Goal: Contribute content

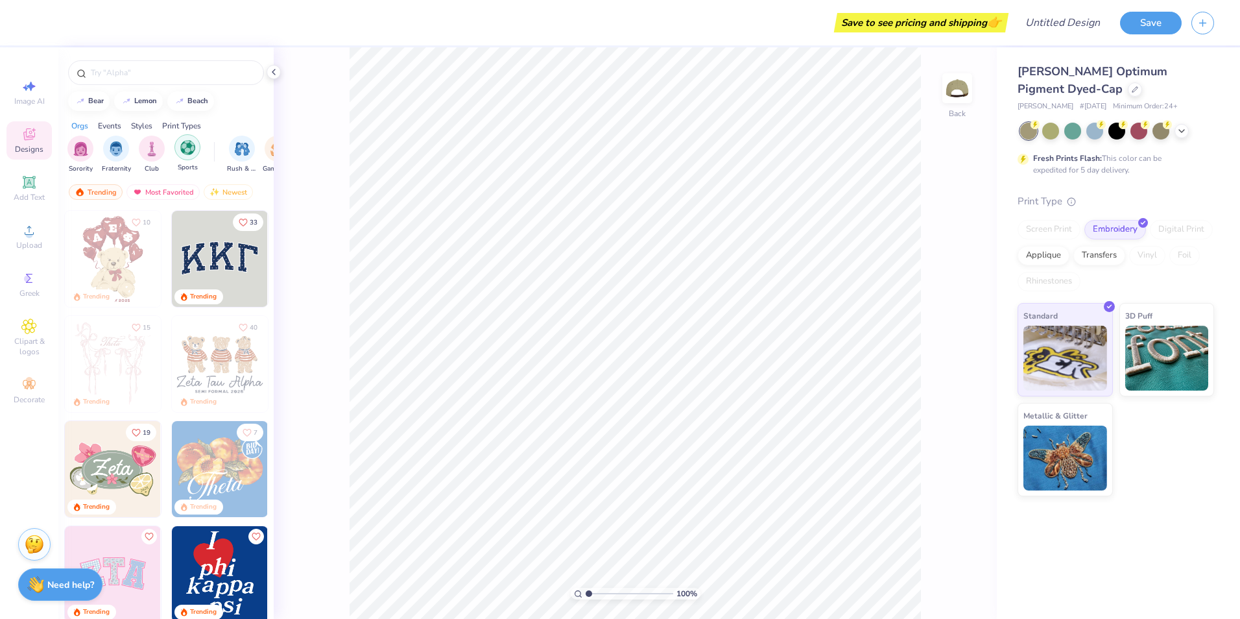
click at [187, 158] on div "filter for Sports" at bounding box center [187, 147] width 26 height 26
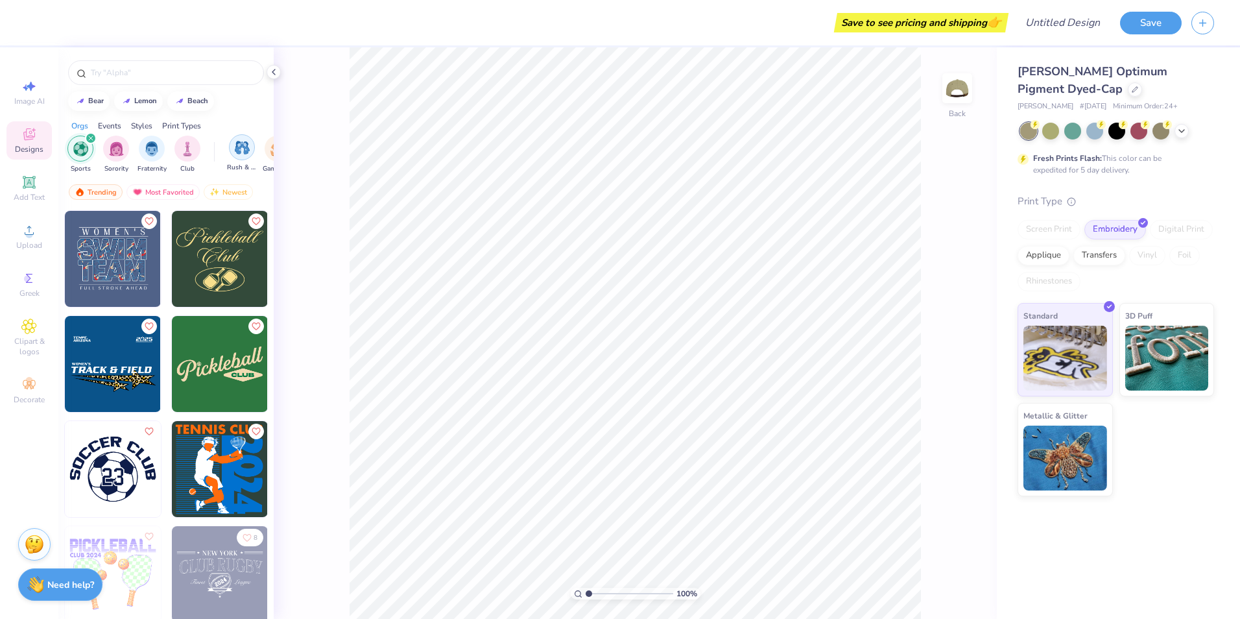
click at [245, 154] on img "filter for Rush & Bid" at bounding box center [242, 147] width 15 height 15
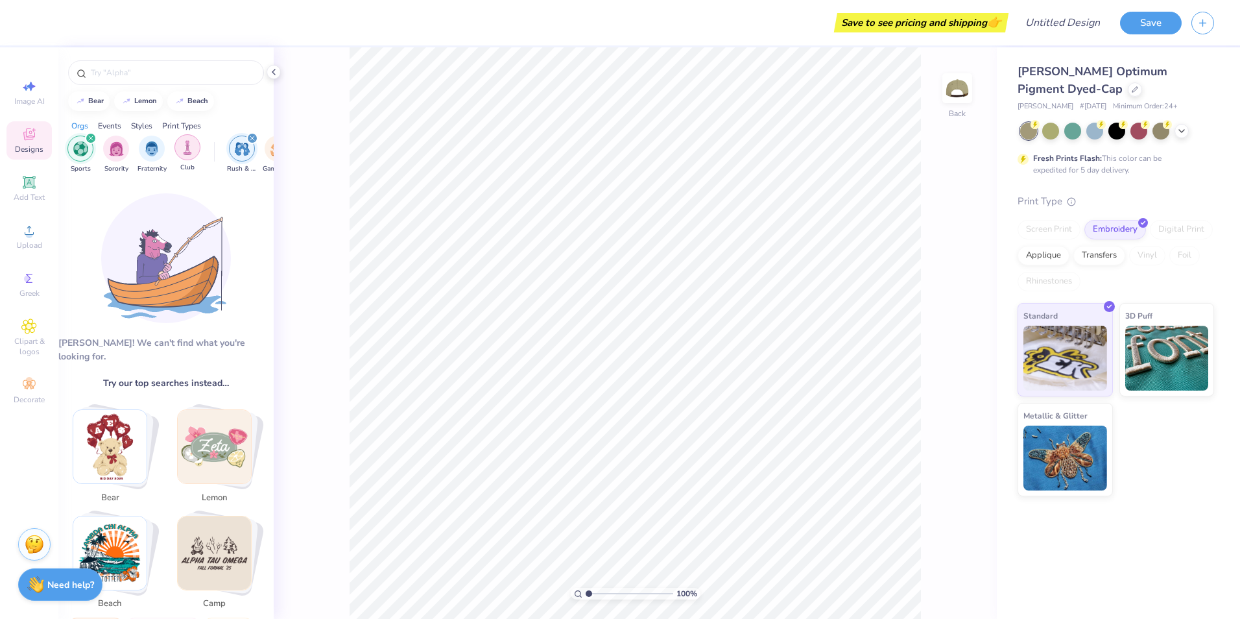
click at [184, 156] on div "filter for Club" at bounding box center [187, 147] width 26 height 26
click at [184, 156] on div "filter for Fraternity" at bounding box center [187, 149] width 26 height 26
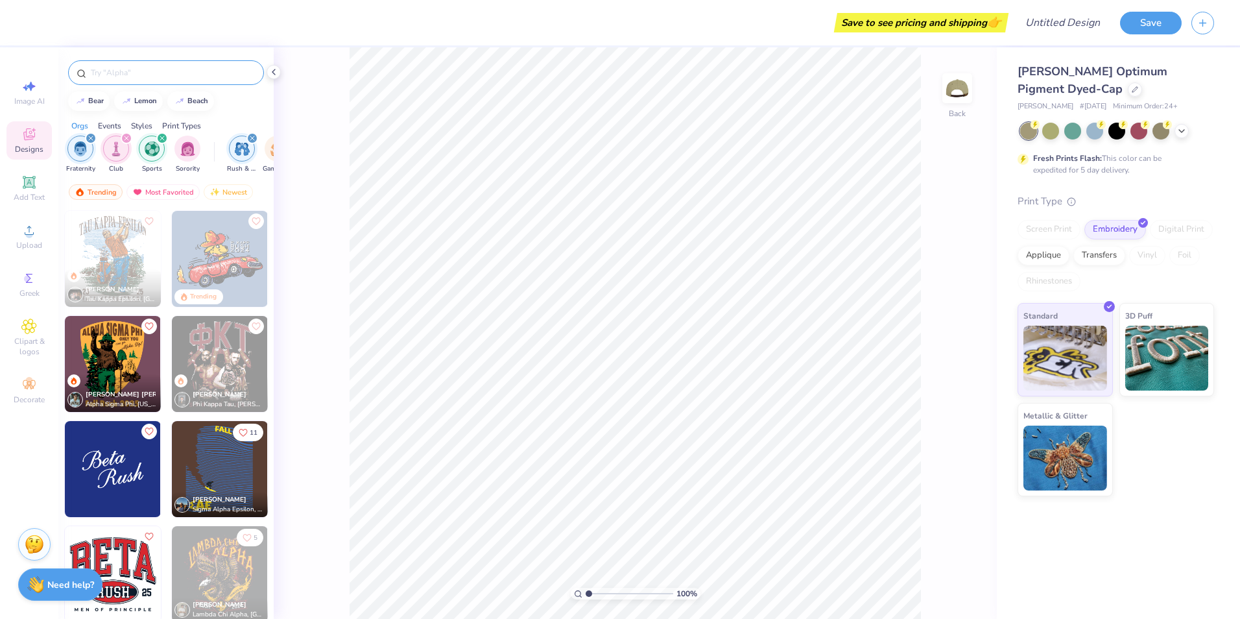
click at [132, 75] on input "text" at bounding box center [173, 72] width 166 height 13
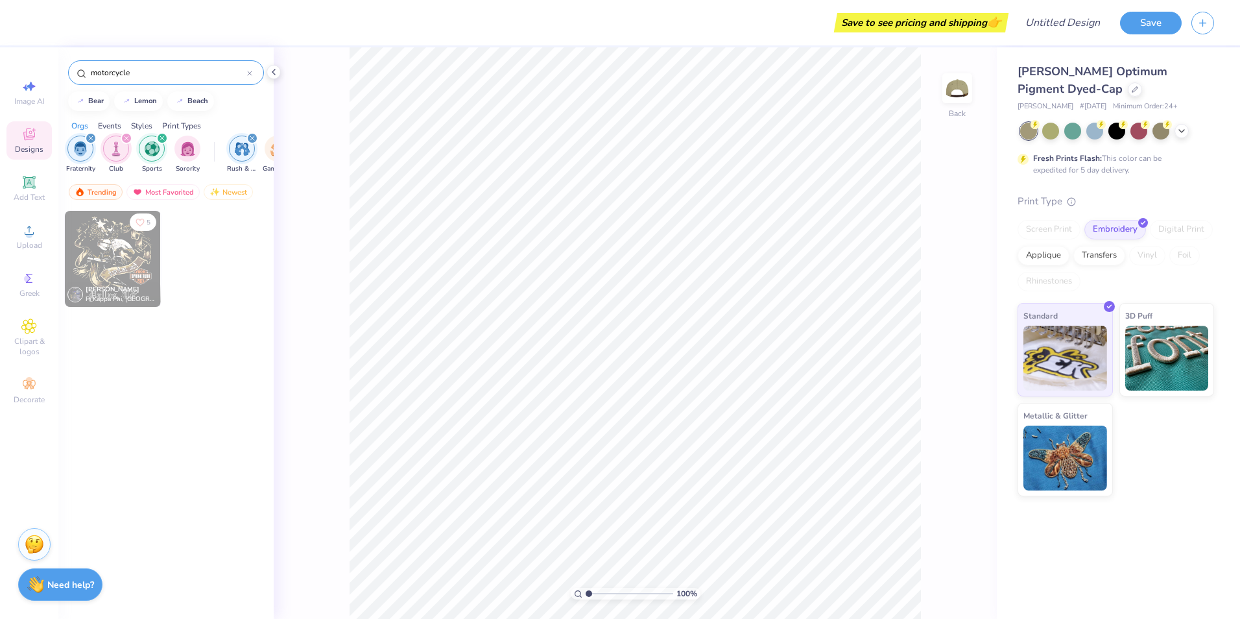
type input "motorcycle"
click at [128, 254] on img at bounding box center [113, 259] width 96 height 96
click at [134, 263] on img at bounding box center [113, 259] width 96 height 96
click at [130, 270] on img at bounding box center [113, 259] width 96 height 96
click at [249, 73] on icon at bounding box center [250, 73] width 4 height 4
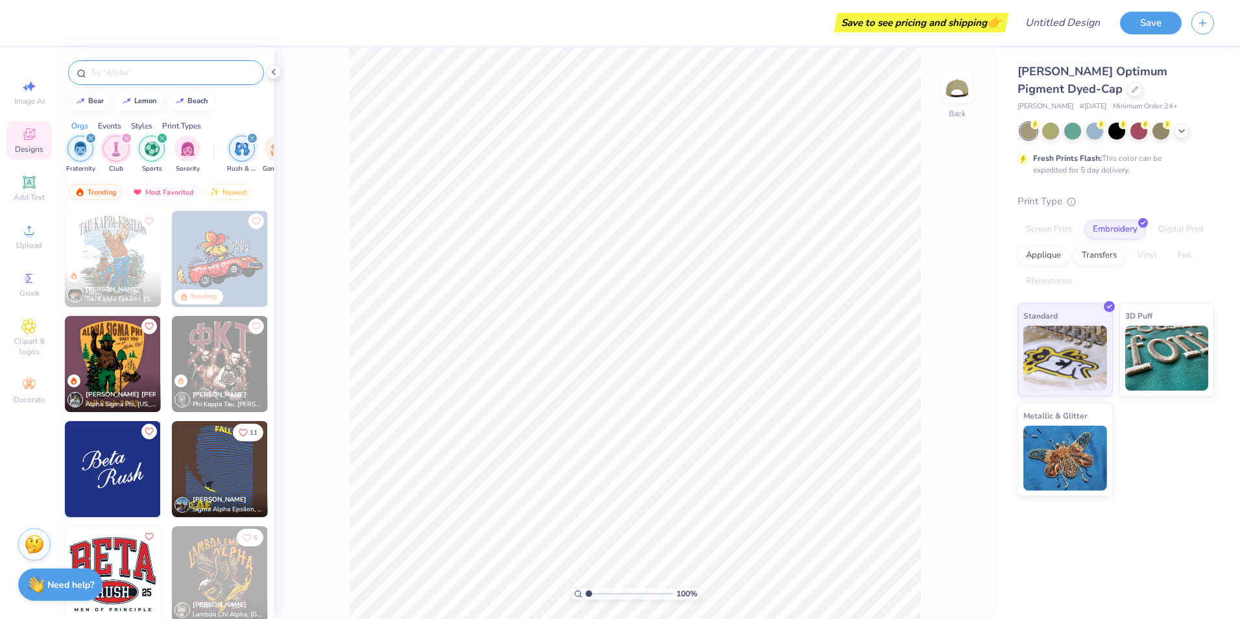
click at [154, 145] on img "filter for Sports" at bounding box center [152, 148] width 15 height 15
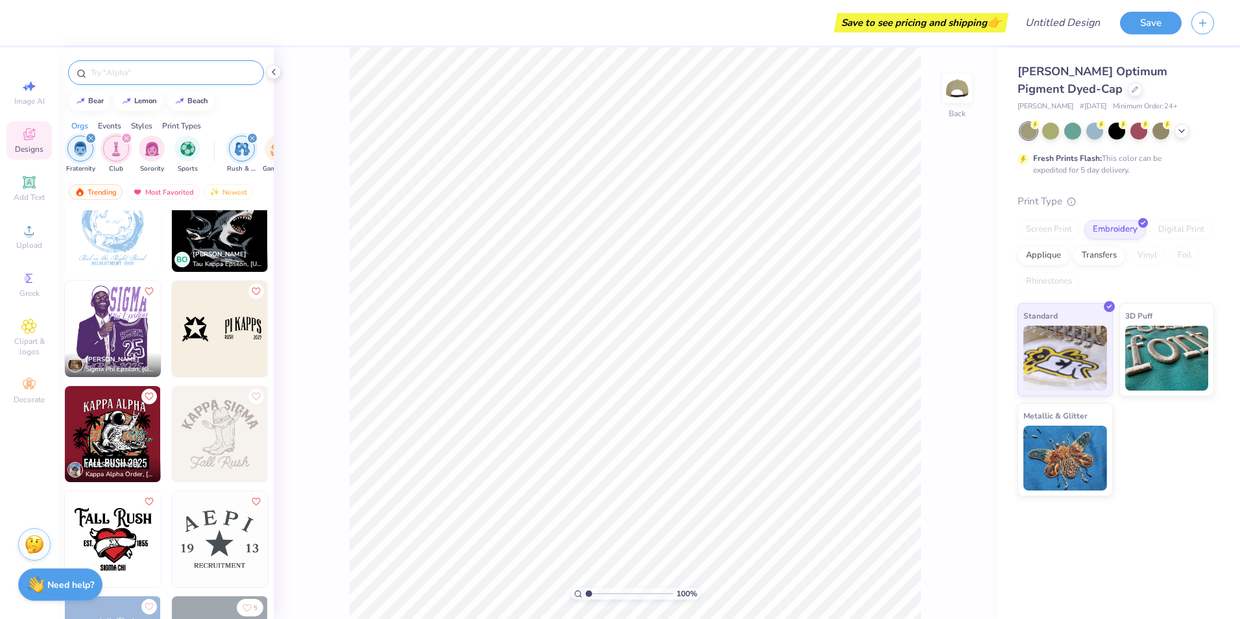
scroll to position [3437, 0]
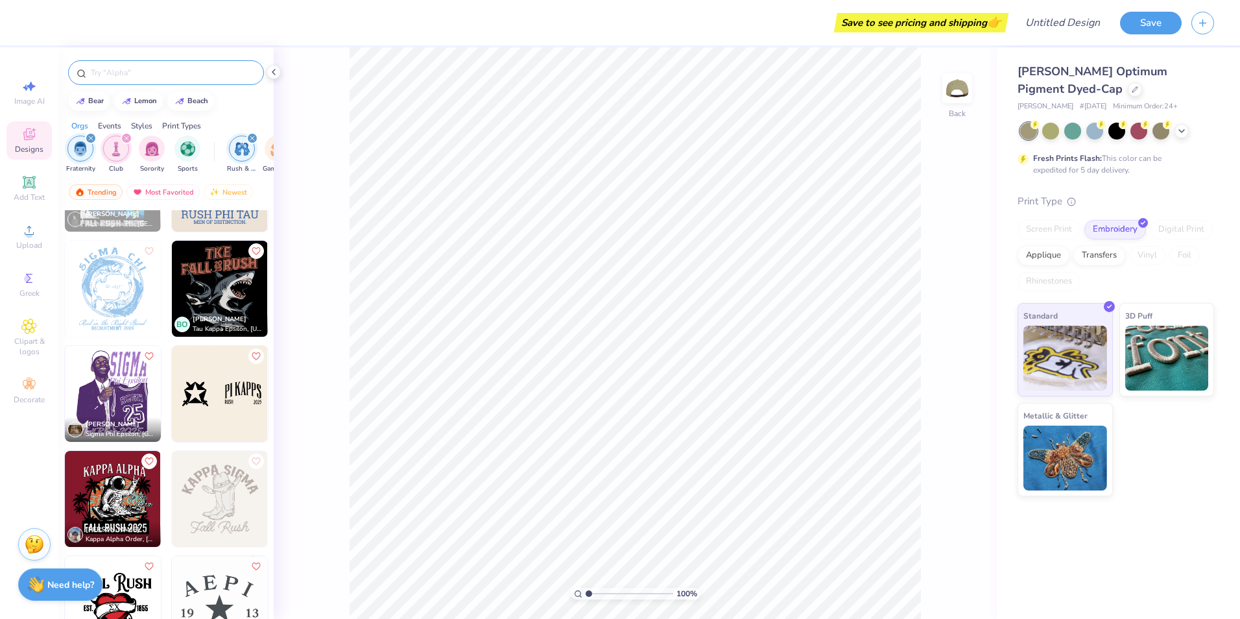
click at [82, 145] on img "filter for Fraternity" at bounding box center [80, 148] width 14 height 15
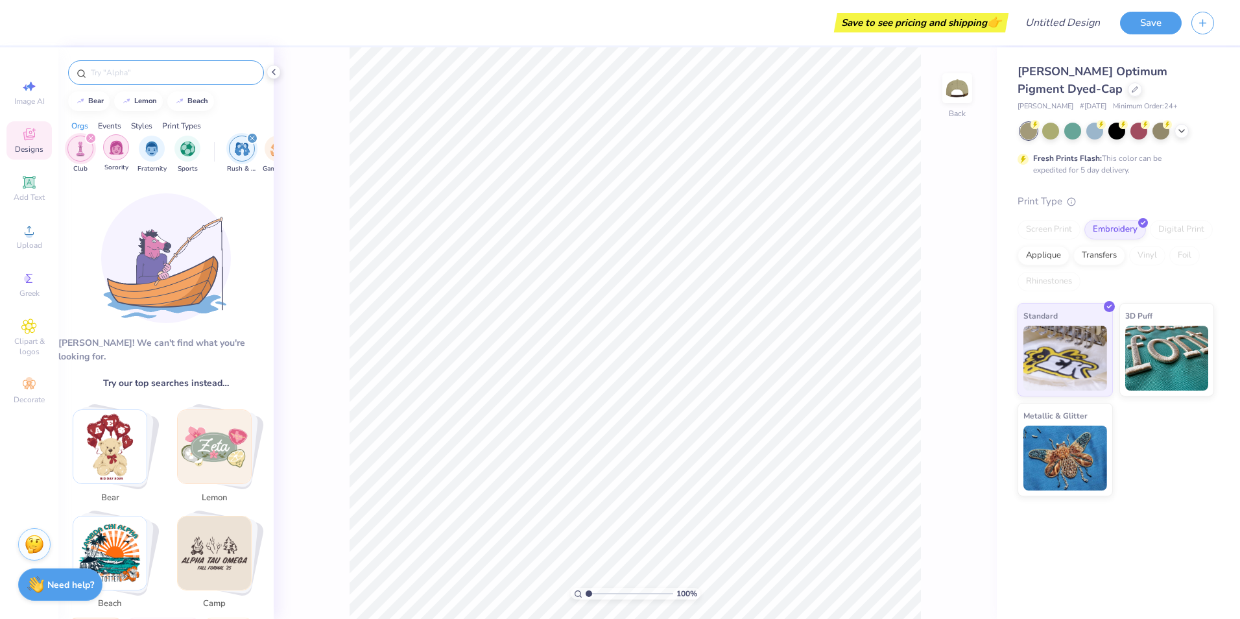
click at [123, 148] on img "filter for Sorority" at bounding box center [116, 147] width 15 height 15
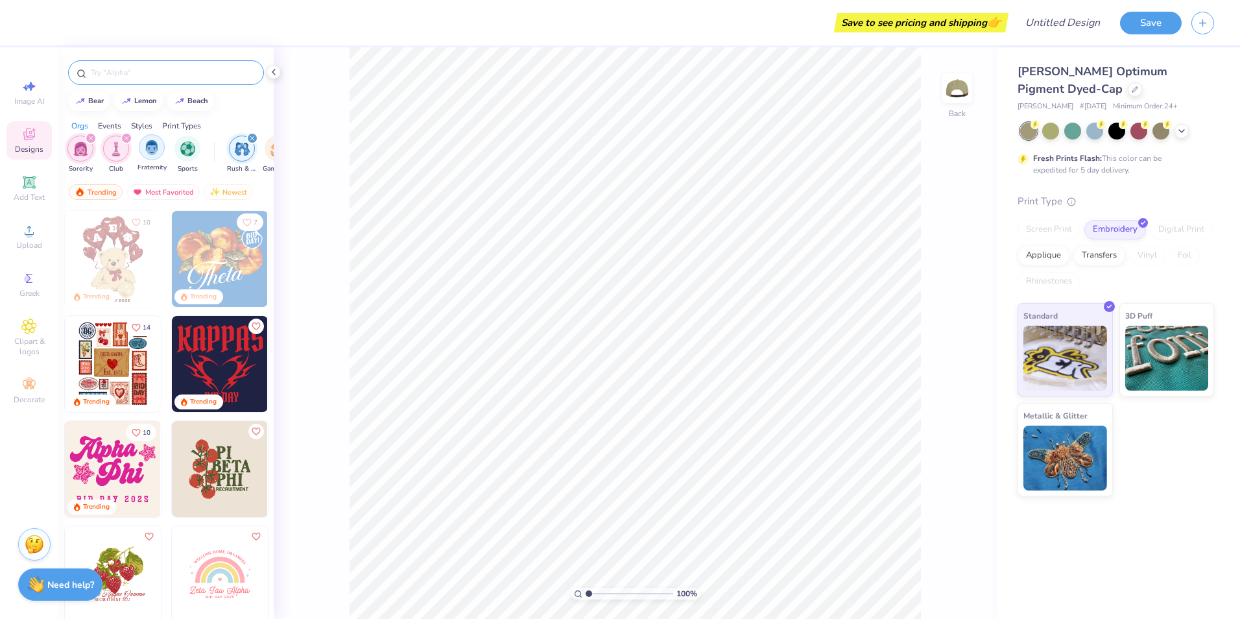
click at [154, 149] on img "filter for Fraternity" at bounding box center [152, 147] width 14 height 15
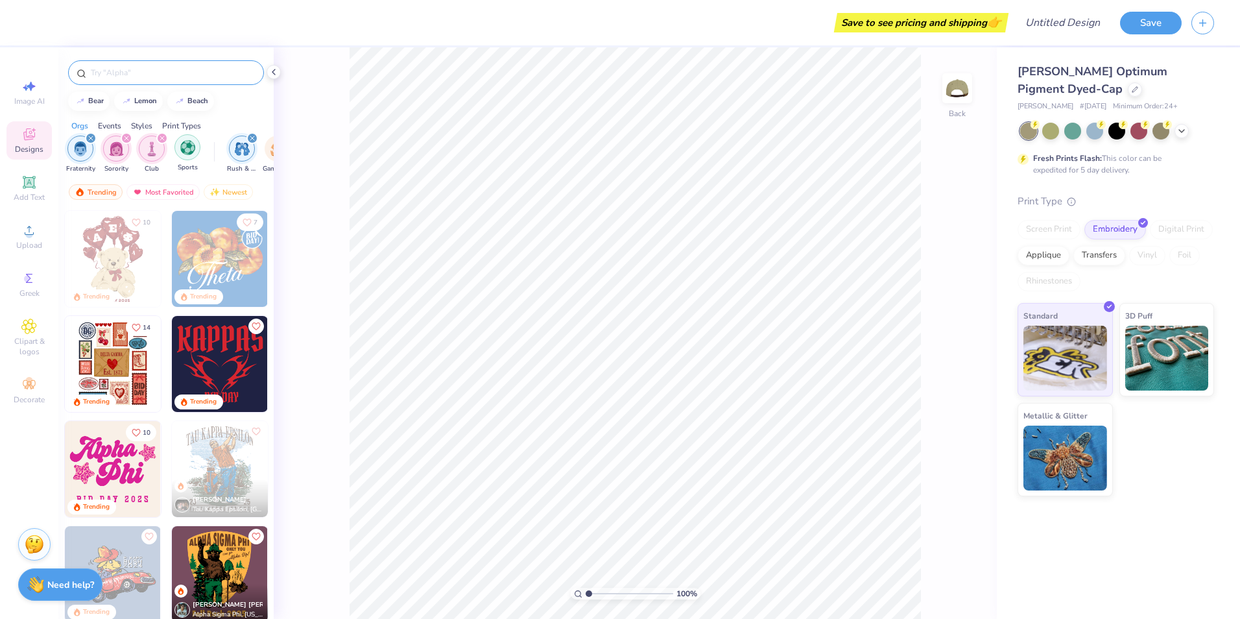
click at [187, 150] on img "filter for Sports" at bounding box center [187, 147] width 15 height 15
click at [241, 150] on img "filter for Rush & Bid" at bounding box center [242, 148] width 15 height 15
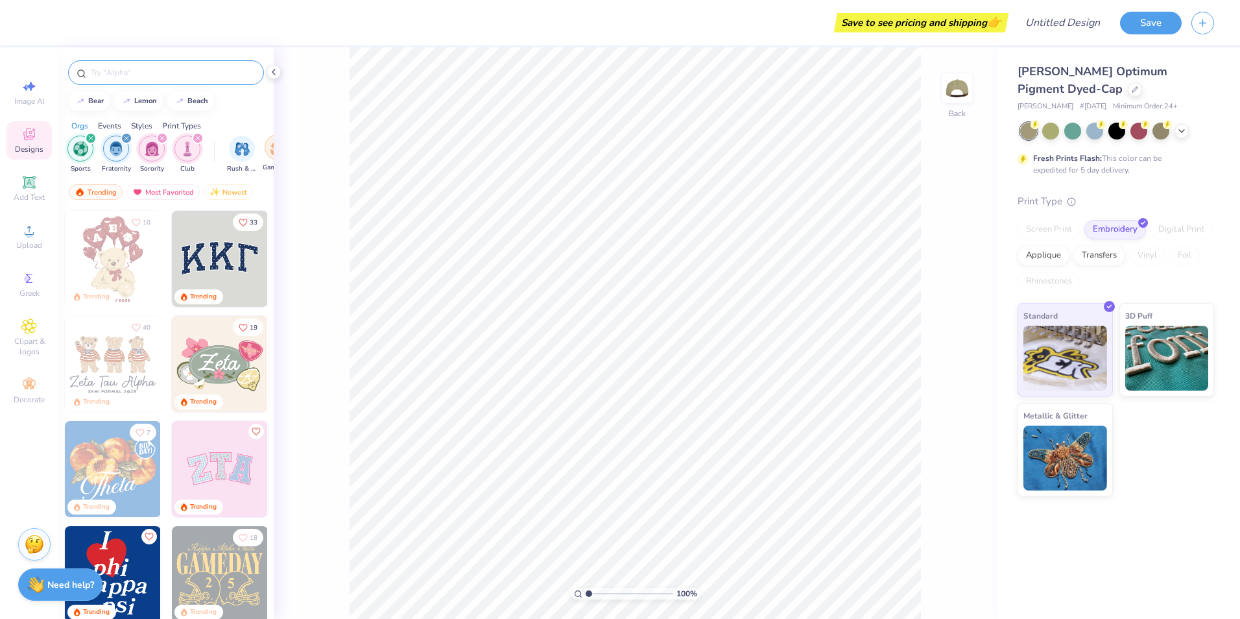
click at [269, 154] on div "filter for Game Day" at bounding box center [278, 147] width 26 height 26
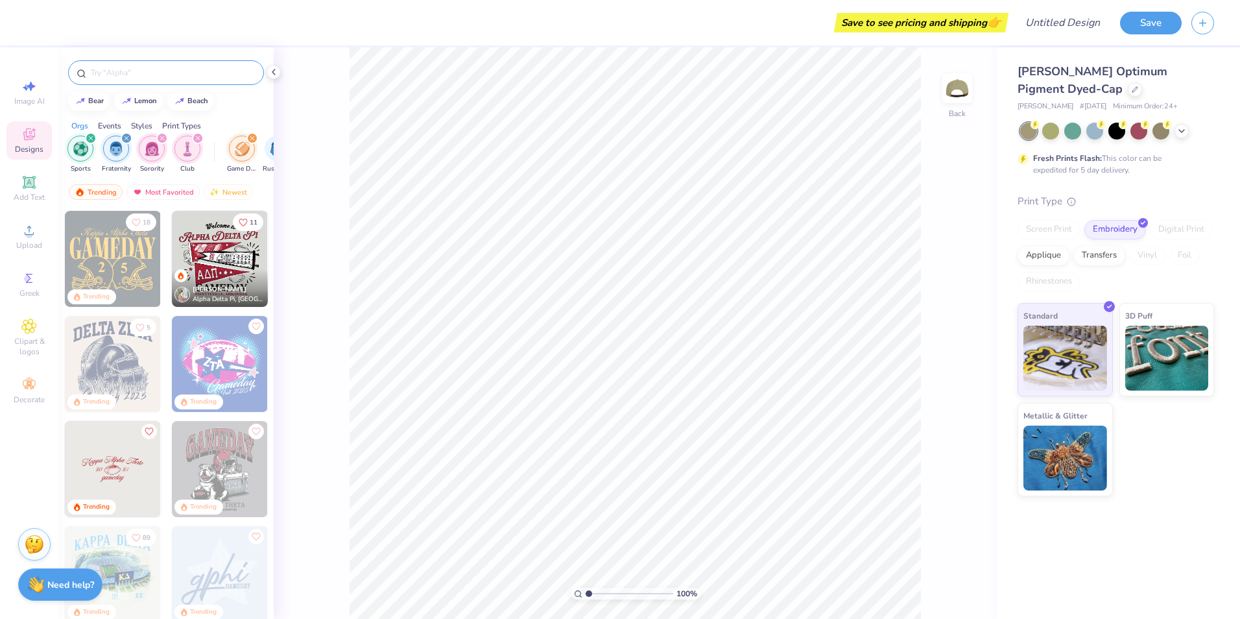
click at [80, 150] on img "filter for Sports" at bounding box center [80, 148] width 15 height 15
click at [193, 145] on img "filter for Sports" at bounding box center [187, 147] width 15 height 15
click at [74, 147] on img "filter for Sports" at bounding box center [80, 148] width 15 height 15
click at [107, 149] on div "filter for Sorority" at bounding box center [116, 149] width 26 height 26
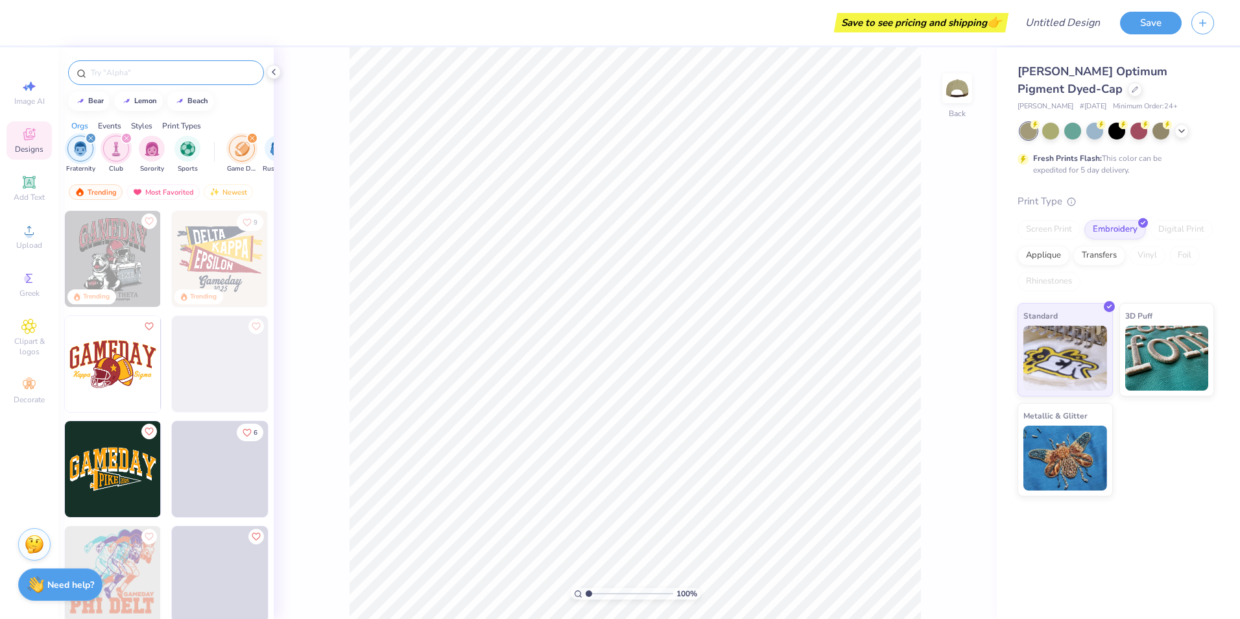
click at [80, 148] on img "filter for Fraternity" at bounding box center [80, 148] width 14 height 15
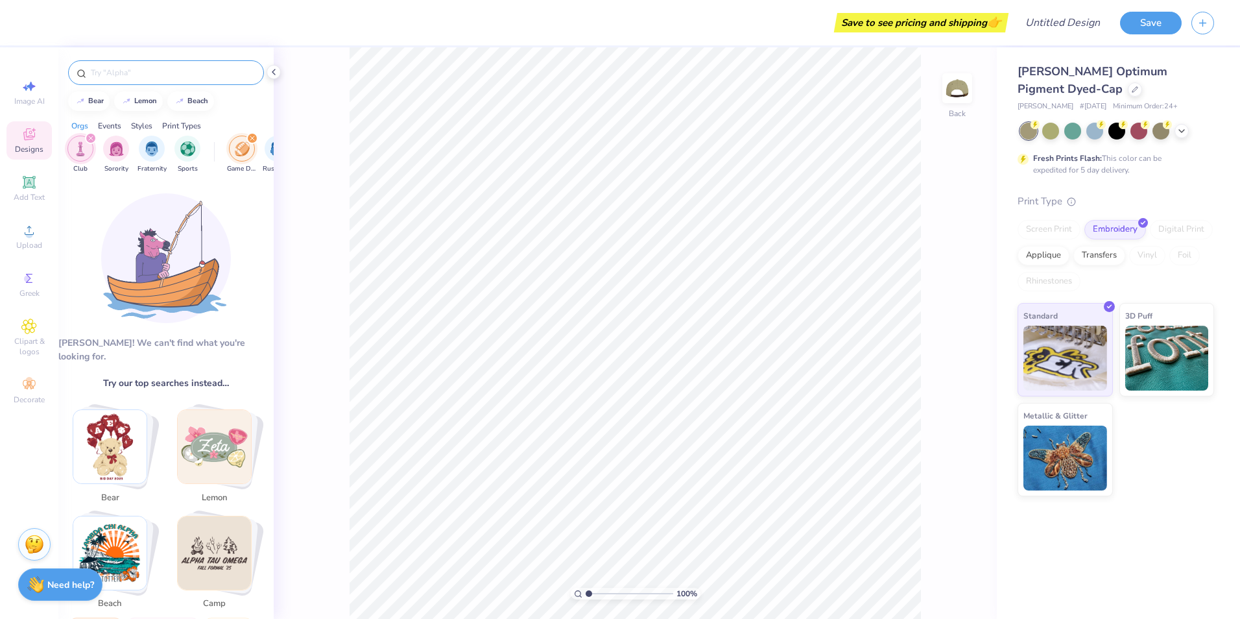
click at [89, 139] on icon "filter for Club" at bounding box center [90, 138] width 5 height 5
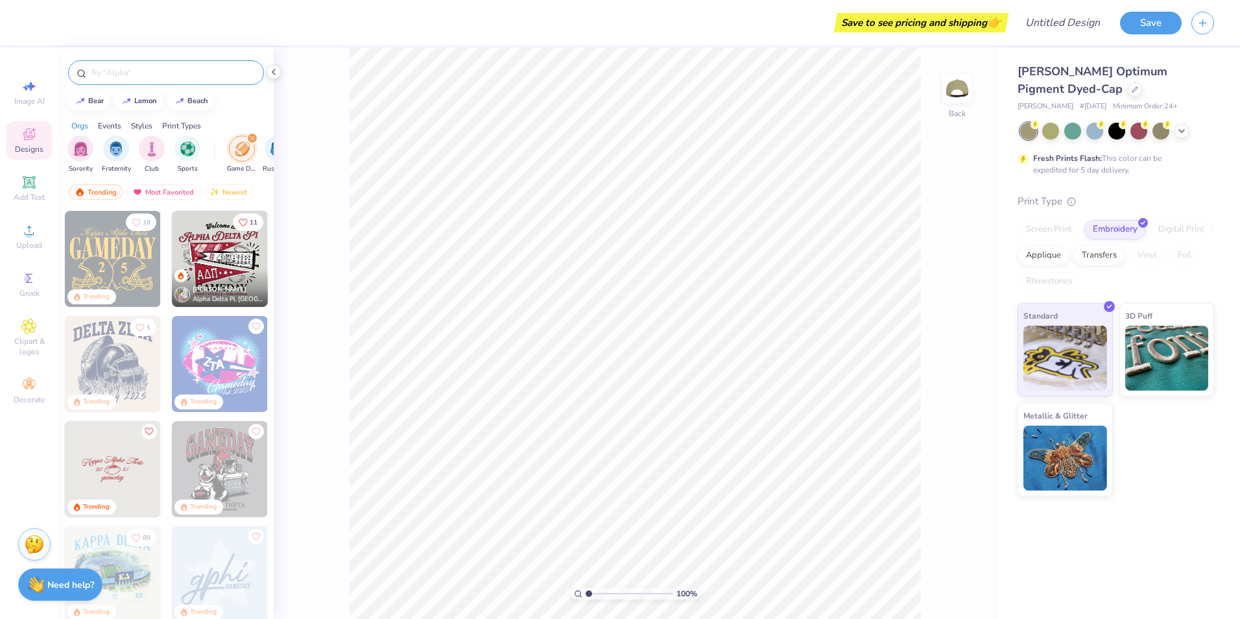
click at [256, 134] on div "filter for Game Day" at bounding box center [252, 138] width 12 height 12
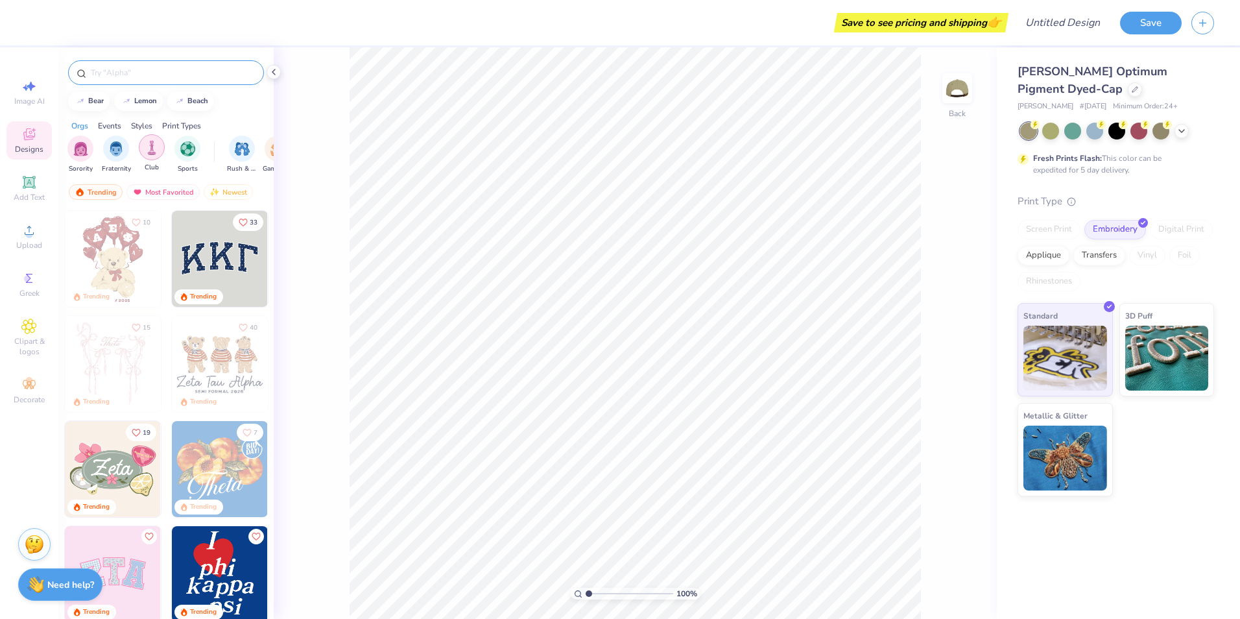
click at [150, 150] on img "filter for Club" at bounding box center [152, 147] width 14 height 15
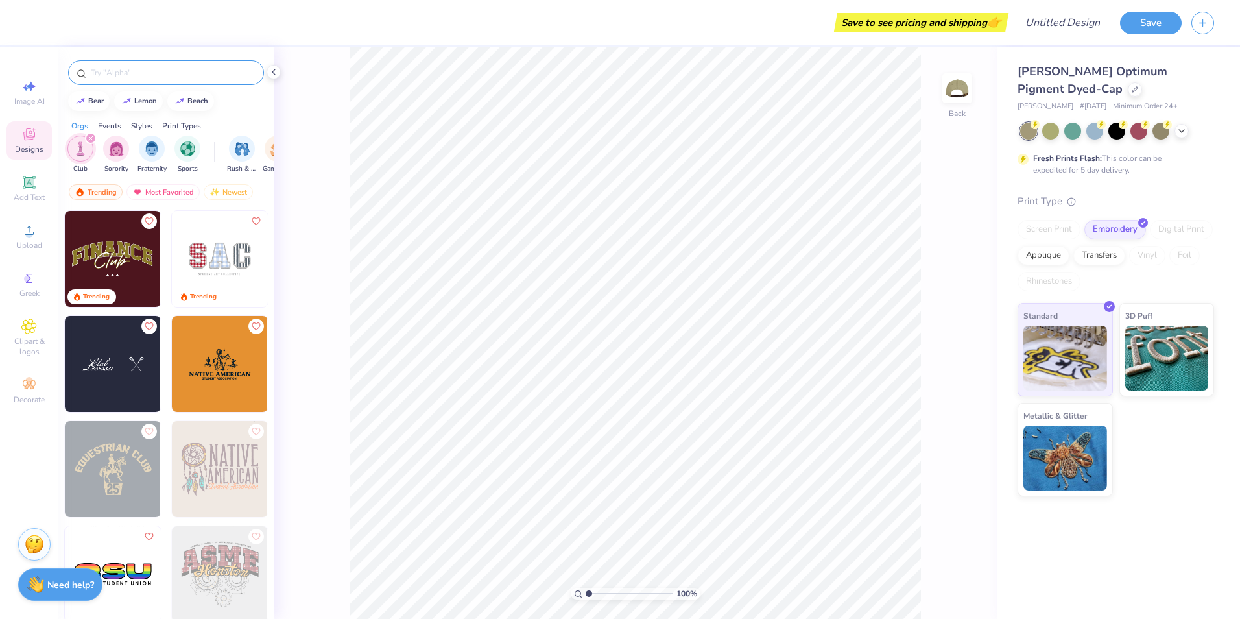
click at [91, 136] on icon "filter for Club" at bounding box center [90, 138] width 5 height 5
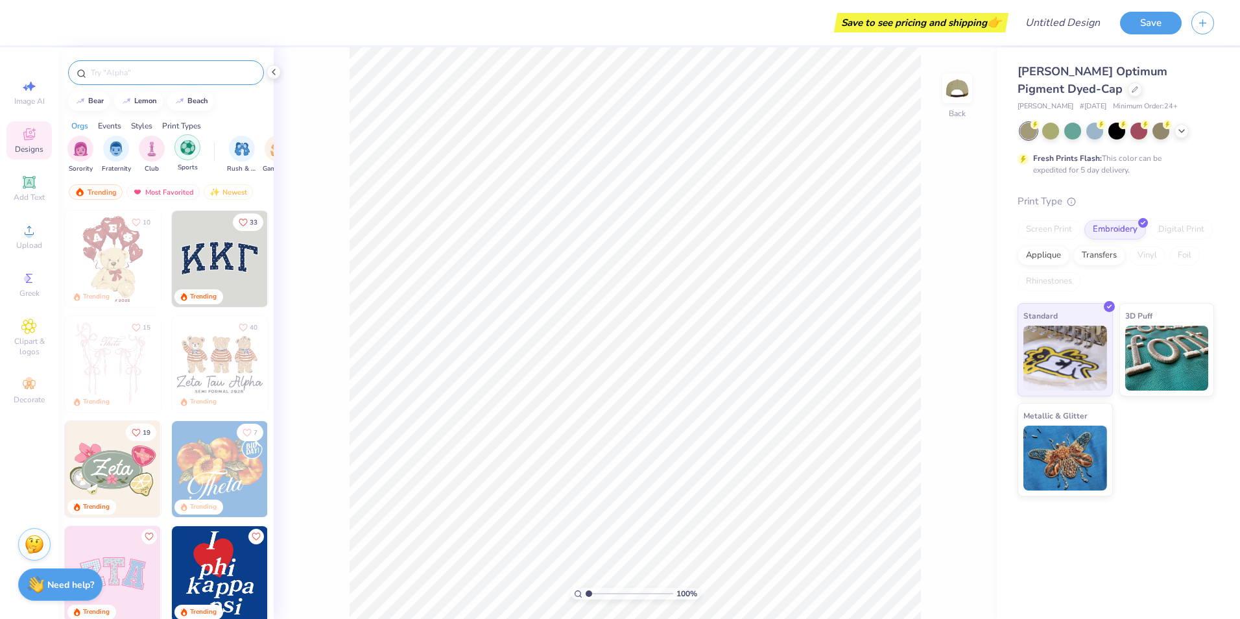
click at [189, 147] on img "filter for Sports" at bounding box center [187, 147] width 15 height 15
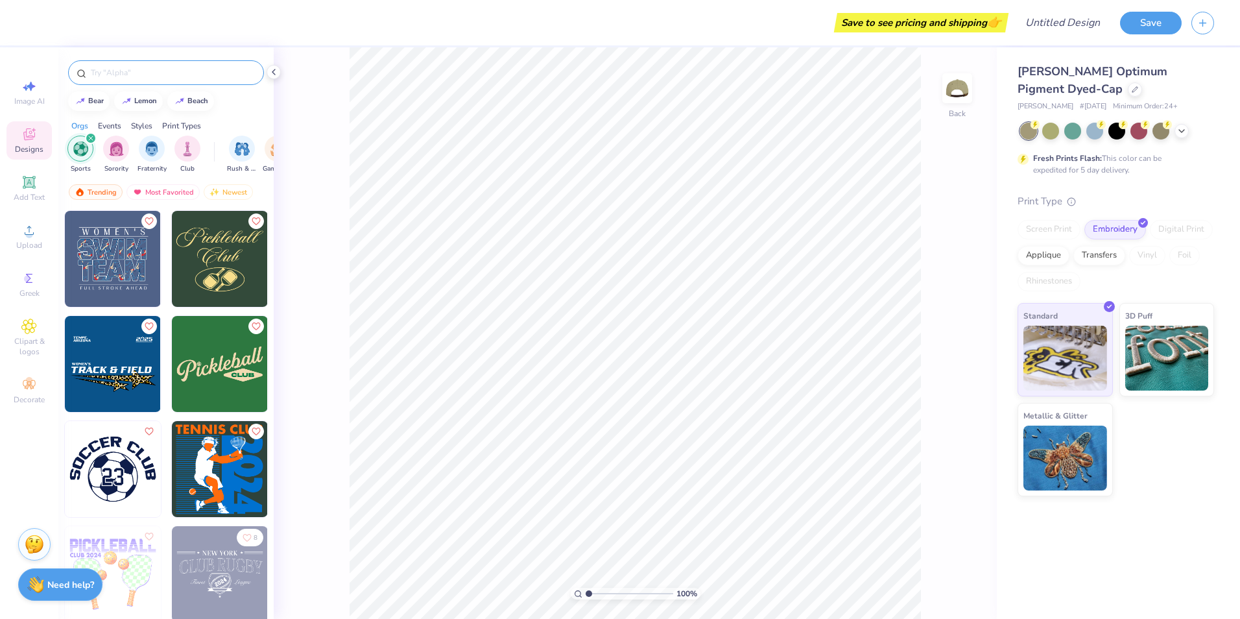
click at [196, 366] on img at bounding box center [220, 364] width 96 height 96
type input "4.01"
type input "1.64"
type input "3.12"
type input "1.28"
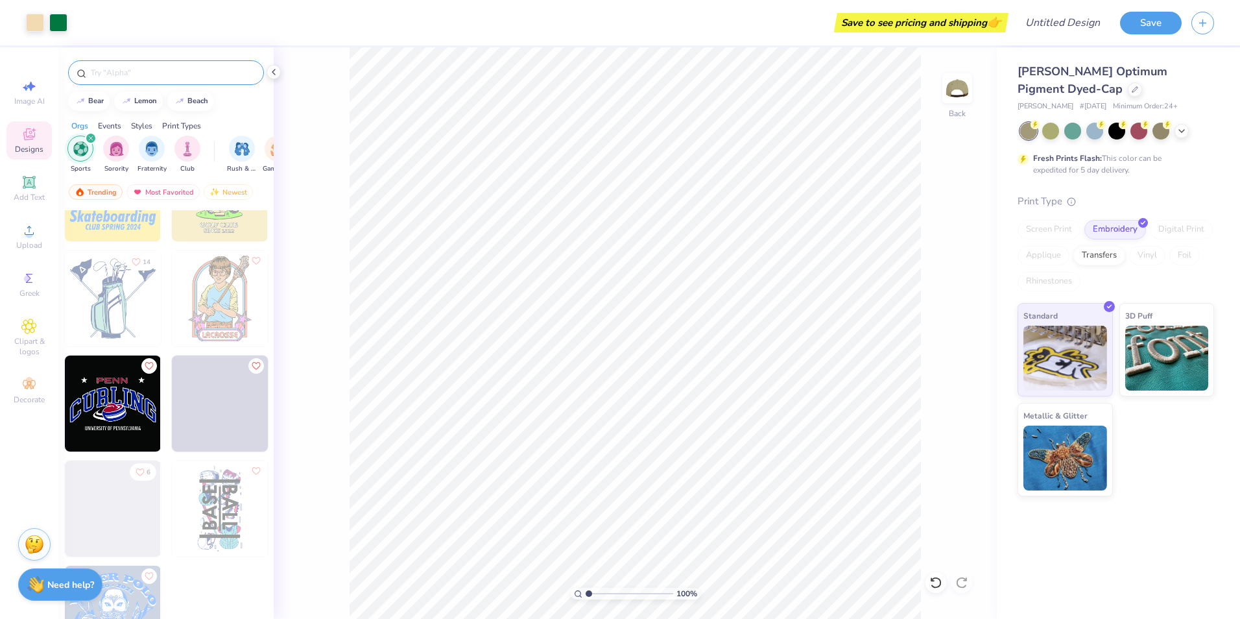
scroll to position [6372, 0]
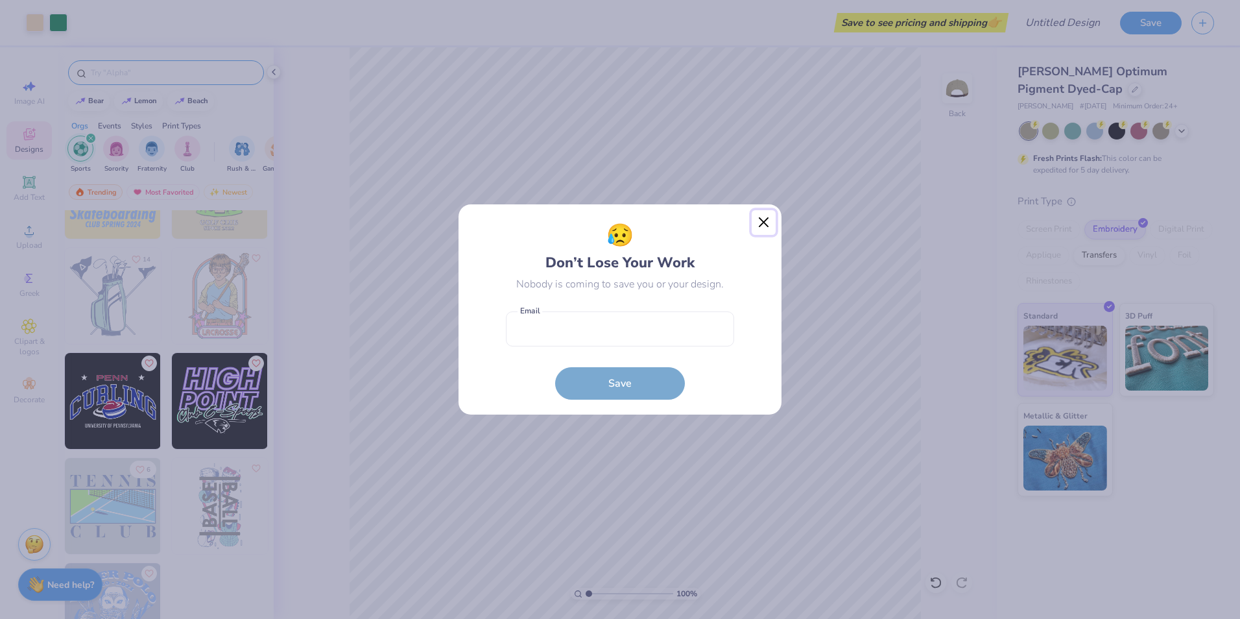
click at [762, 221] on button "Close" at bounding box center [764, 222] width 25 height 25
